Goal: Find specific page/section: Find specific page/section

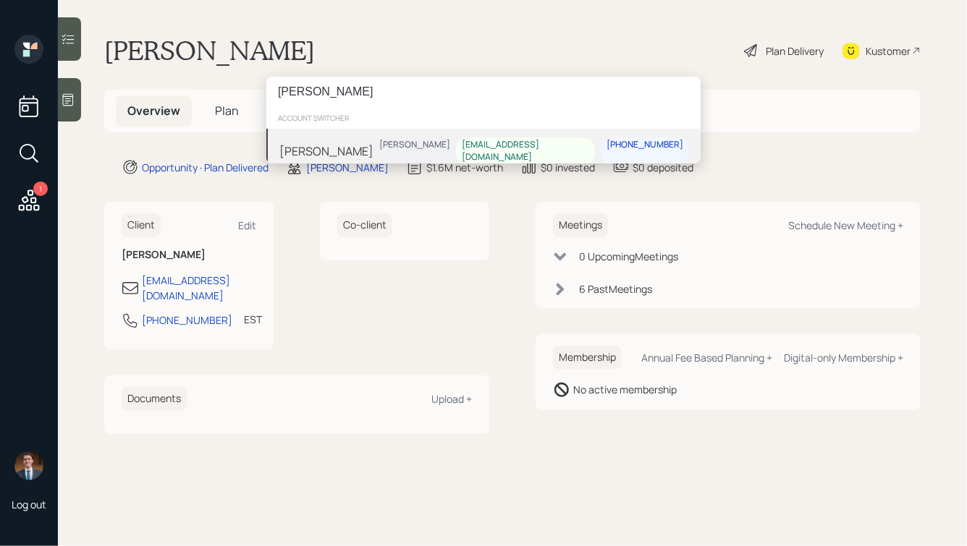
type input "[PERSON_NAME]"
click at [368, 140] on div "[PERSON_NAME] [PERSON_NAME] [EMAIL_ADDRESS][DOMAIN_NAME] [PHONE_NUMBER]" at bounding box center [483, 151] width 434 height 45
